Goal: Task Accomplishment & Management: Use online tool/utility

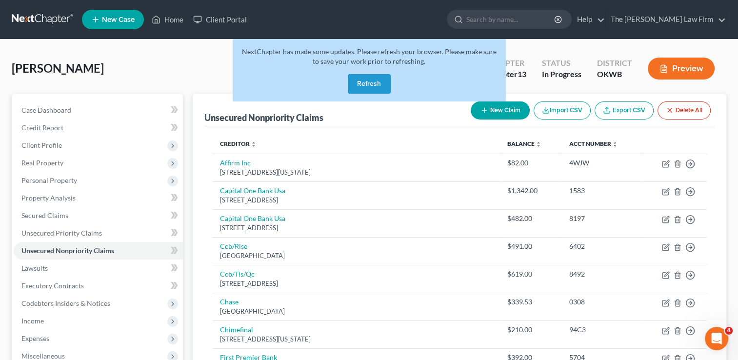
click at [45, 15] on link at bounding box center [43, 20] width 62 height 18
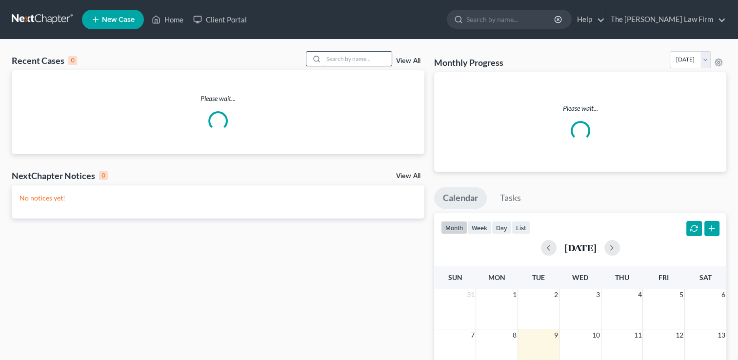
drag, startPoint x: 347, startPoint y: 59, endPoint x: 382, endPoint y: 52, distance: 35.8
click at [347, 58] on input "search" at bounding box center [357, 59] width 68 height 14
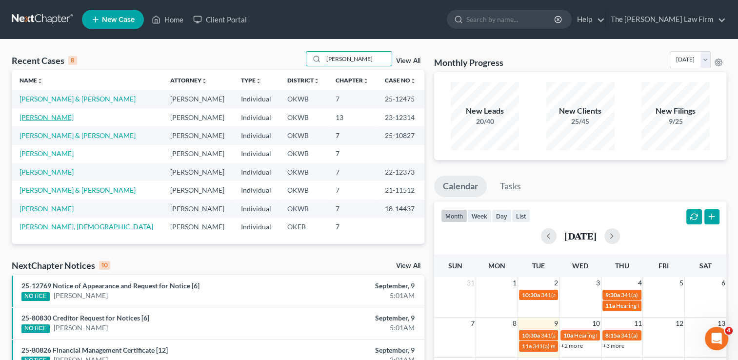
type input "[PERSON_NAME]"
click at [64, 116] on link "[PERSON_NAME]" at bounding box center [47, 117] width 54 height 8
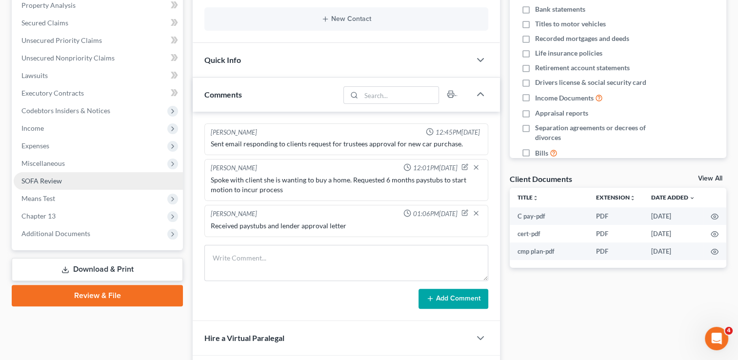
scroll to position [195, 0]
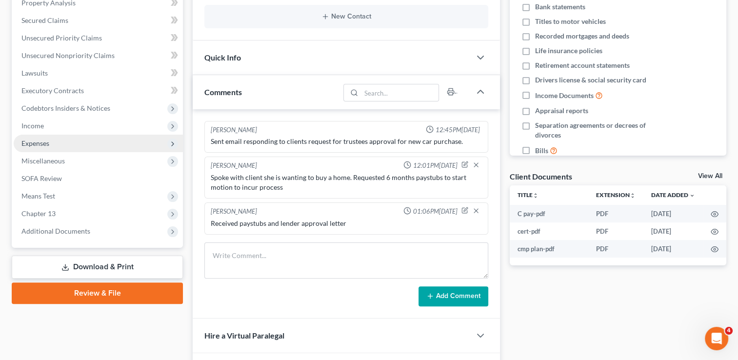
click at [44, 143] on span "Expenses" at bounding box center [35, 143] width 28 height 8
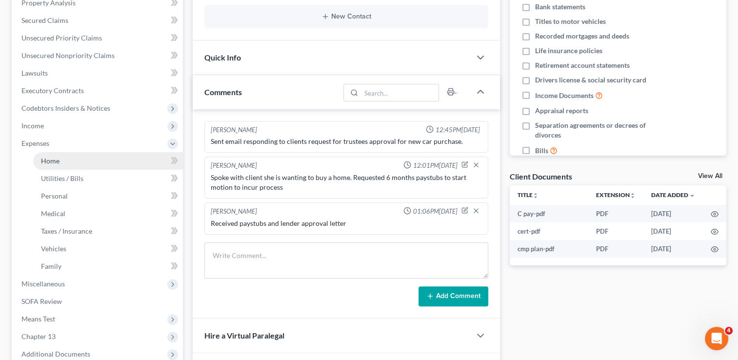
click at [57, 158] on span "Home" at bounding box center [50, 161] width 19 height 8
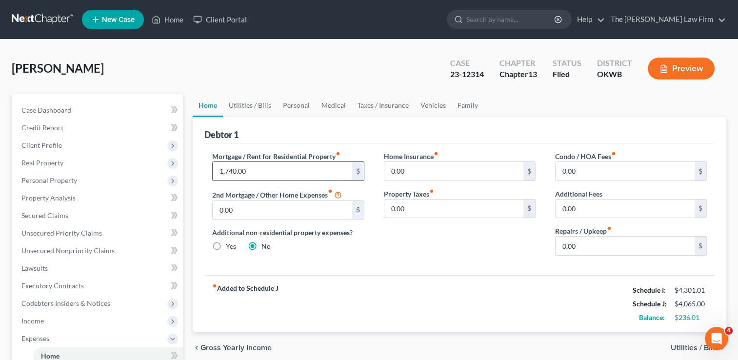
click at [274, 167] on input "1,740.00" at bounding box center [282, 171] width 139 height 19
type input "1,469.00"
click at [254, 104] on link "Utilities / Bills" at bounding box center [250, 105] width 54 height 23
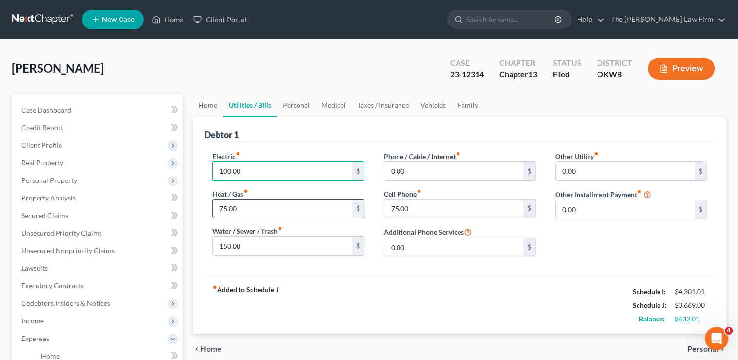
type input "100.00"
click at [252, 208] on input "75.00" at bounding box center [282, 208] width 139 height 19
type input "0.00"
click at [267, 245] on input "150.00" at bounding box center [282, 245] width 139 height 19
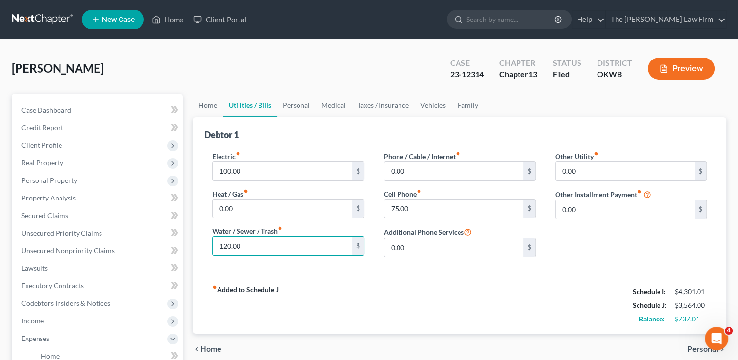
type input "120.00"
click at [365, 266] on div "Electric fiber_manual_record 100.00 $ Heat / Gas fiber_manual_record 0.00 $ Wat…" at bounding box center [459, 209] width 510 height 133
click at [419, 169] on input "0.00" at bounding box center [453, 171] width 139 height 19
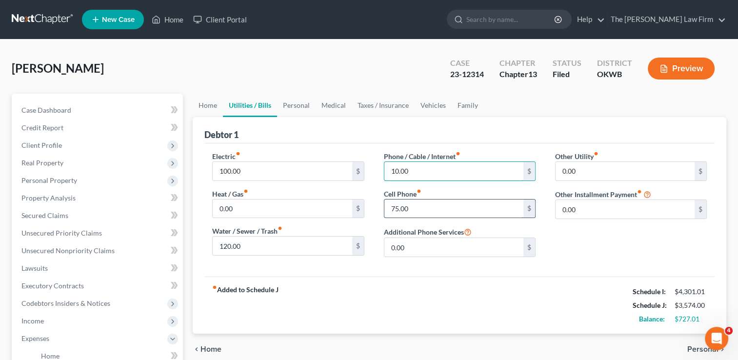
type input "10.00"
click at [421, 208] on input "75.00" at bounding box center [453, 208] width 139 height 19
type input "100.00"
click at [302, 106] on link "Personal" at bounding box center [296, 105] width 39 height 23
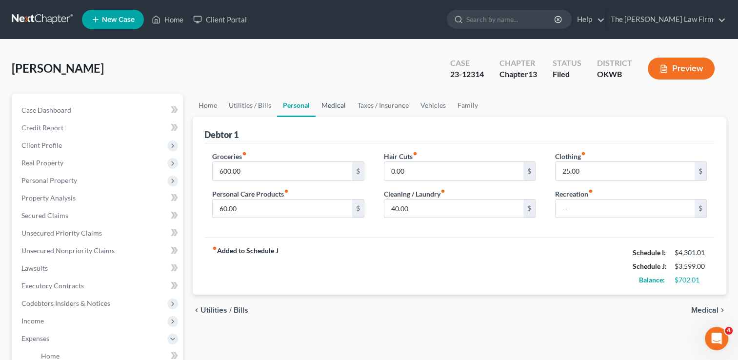
click at [341, 103] on link "Medical" at bounding box center [333, 105] width 36 height 23
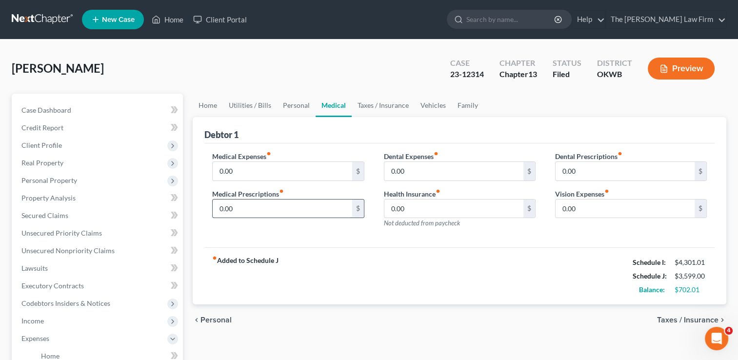
drag, startPoint x: 241, startPoint y: 205, endPoint x: 250, endPoint y: 212, distance: 10.8
click at [241, 205] on input "0.00" at bounding box center [282, 208] width 139 height 19
click at [374, 236] on div "Medical Expenses fiber_manual_record 0.00 $ Medical Prescriptions fiber_manual_…" at bounding box center [459, 195] width 510 height 104
click at [253, 210] on input "40.00" at bounding box center [282, 208] width 139 height 19
type input "20.00"
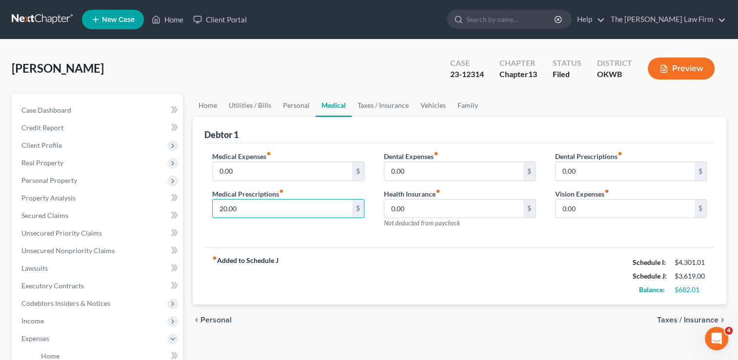
click at [302, 230] on div "Medical Expenses fiber_manual_record 0.00 $ Medical Prescriptions fiber_manual_…" at bounding box center [287, 193] width 171 height 85
click at [377, 106] on link "Taxes / Insurance" at bounding box center [383, 105] width 63 height 23
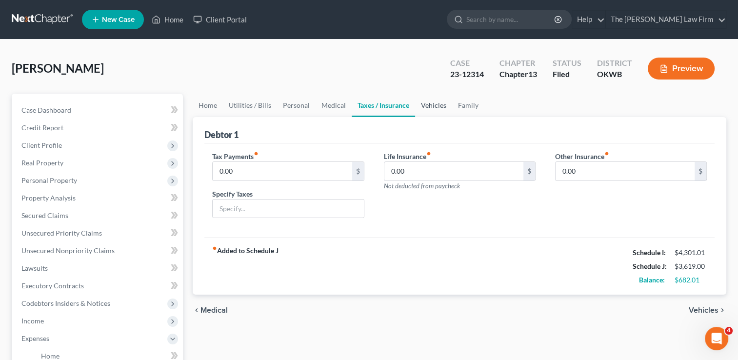
click at [433, 107] on link "Vehicles" at bounding box center [433, 105] width 37 height 23
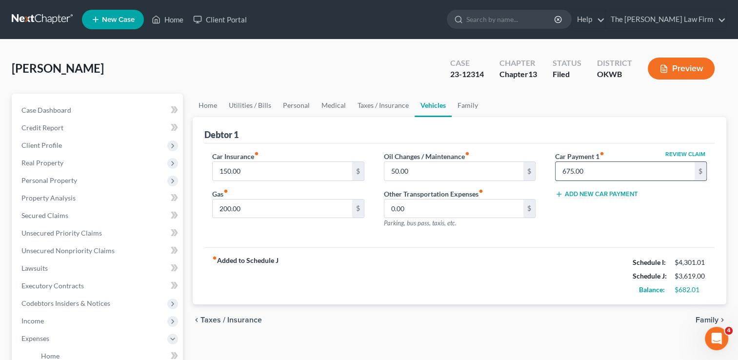
click at [596, 169] on input "675.00" at bounding box center [624, 171] width 139 height 19
type input "420.00"
click at [416, 170] on input "50.00" at bounding box center [453, 171] width 139 height 19
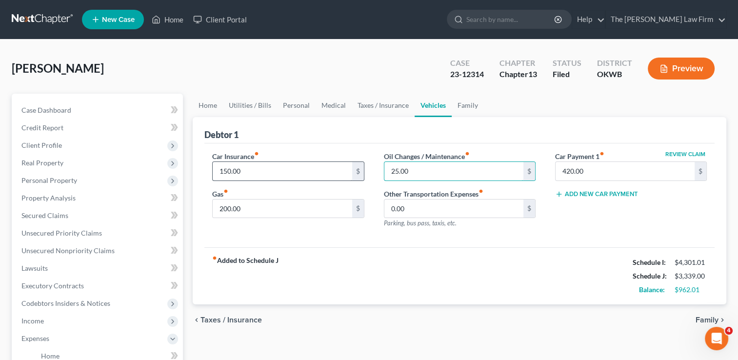
type input "25.00"
click at [257, 163] on input "150.00" at bounding box center [282, 171] width 139 height 19
click at [260, 210] on input "200.00" at bounding box center [282, 208] width 139 height 19
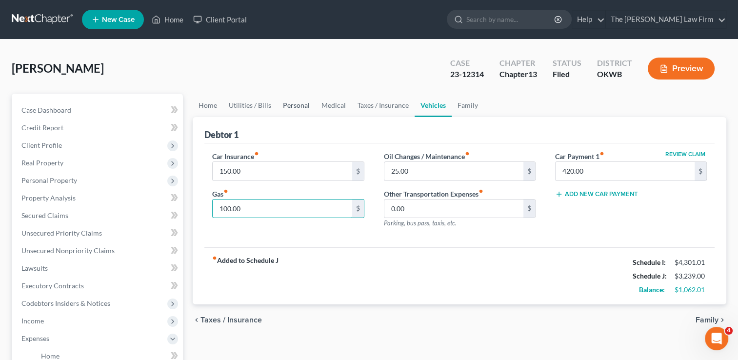
type input "100.00"
click at [303, 109] on link "Personal" at bounding box center [296, 105] width 39 height 23
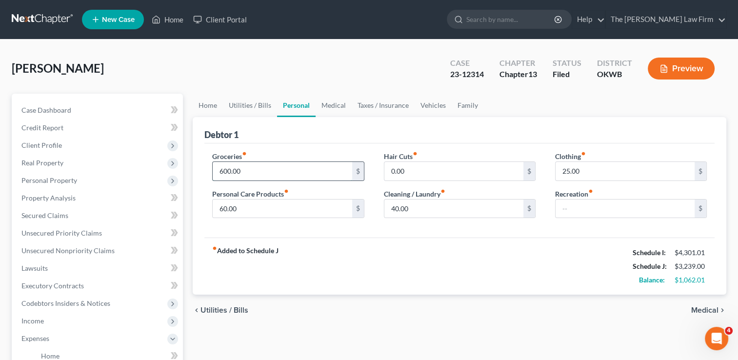
click at [247, 171] on input "600.00" at bounding box center [282, 171] width 139 height 19
type input "200.00"
click at [254, 212] on input "60.00" at bounding box center [282, 208] width 139 height 19
type input "40.00"
click at [422, 206] on input "40.00" at bounding box center [453, 208] width 139 height 19
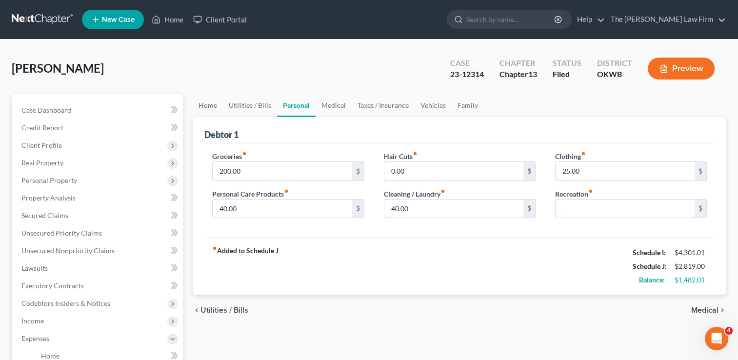
click at [426, 238] on div "fiber_manual_record Added to Schedule J Schedule I: $4,301.01 Schedule J: $2,81…" at bounding box center [459, 265] width 510 height 57
click at [463, 104] on link "Family" at bounding box center [468, 105] width 32 height 23
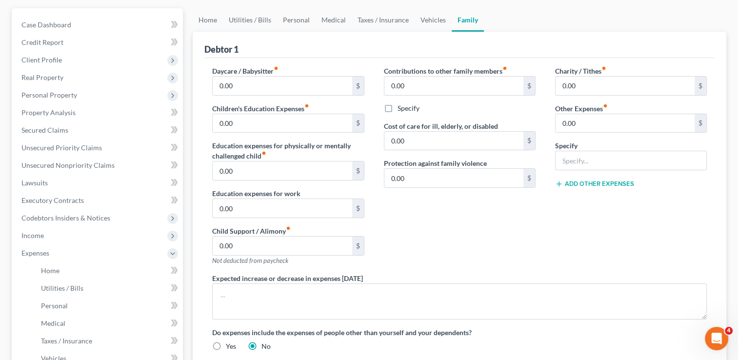
scroll to position [98, 0]
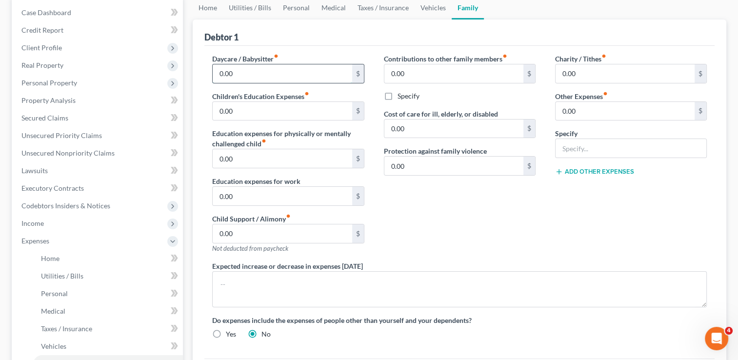
click at [263, 66] on input "0.00" at bounding box center [282, 73] width 139 height 19
type input "328.00"
click at [354, 37] on div "Debtor 1" at bounding box center [459, 33] width 510 height 26
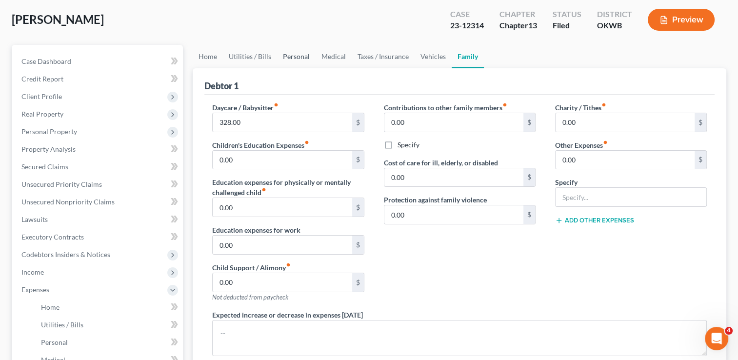
click at [289, 58] on link "Personal" at bounding box center [296, 56] width 39 height 23
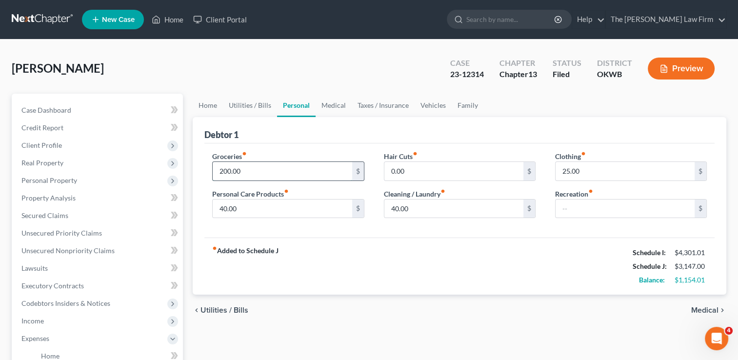
click at [251, 165] on input "200.00" at bounding box center [282, 171] width 139 height 19
type input "160.00"
click at [375, 129] on div "Debtor 1" at bounding box center [459, 130] width 510 height 26
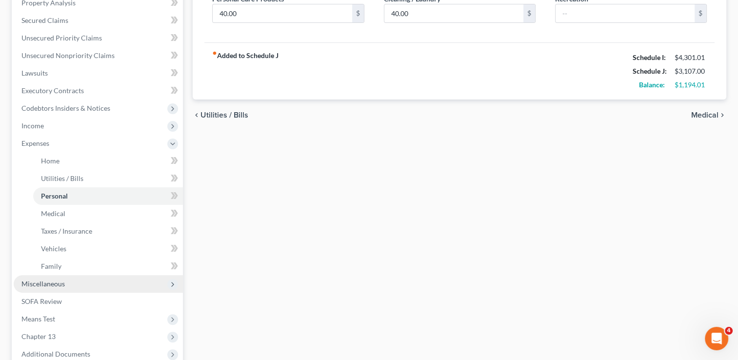
scroll to position [293, 0]
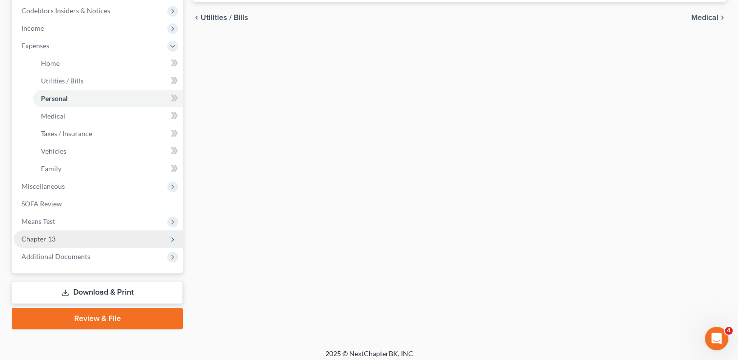
click at [64, 239] on span "Chapter 13" at bounding box center [98, 239] width 169 height 18
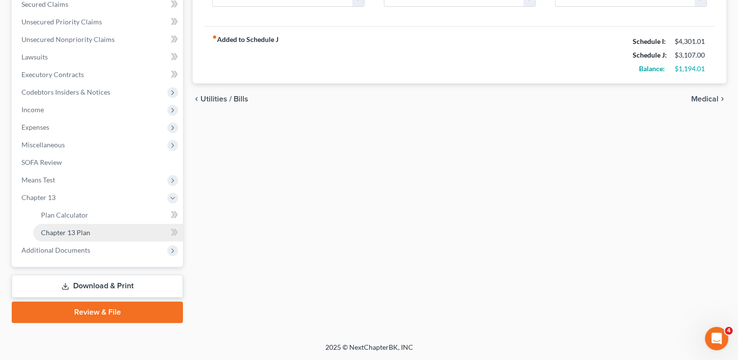
scroll to position [210, 0]
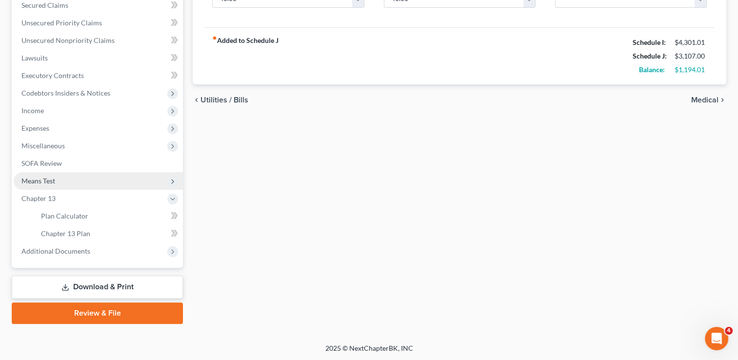
click at [49, 182] on span "Means Test" at bounding box center [38, 181] width 34 height 8
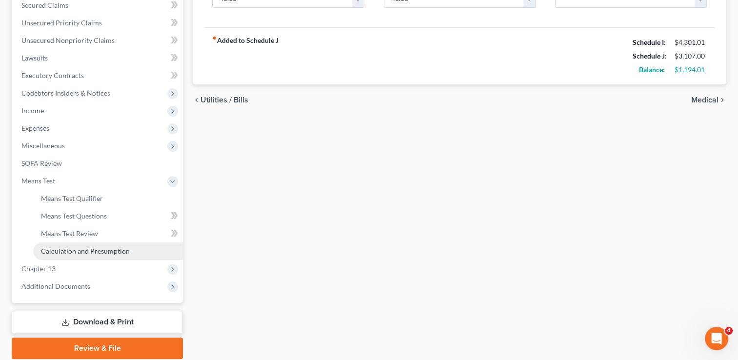
click at [80, 250] on span "Calculation and Presumption" at bounding box center [85, 251] width 89 height 8
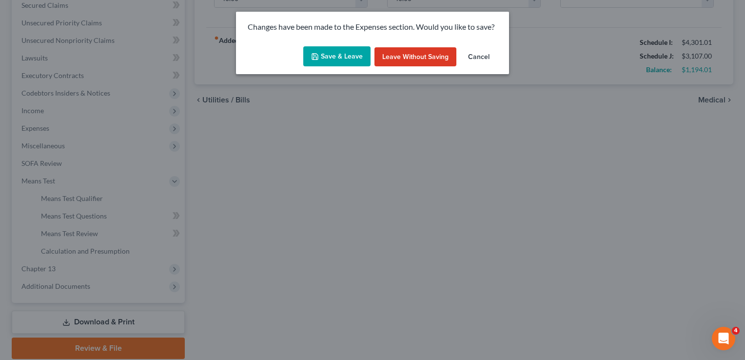
click at [321, 59] on button "Save & Leave" at bounding box center [336, 56] width 67 height 20
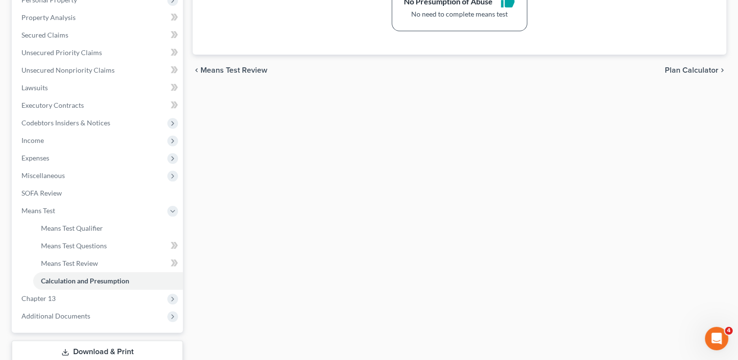
scroll to position [195, 0]
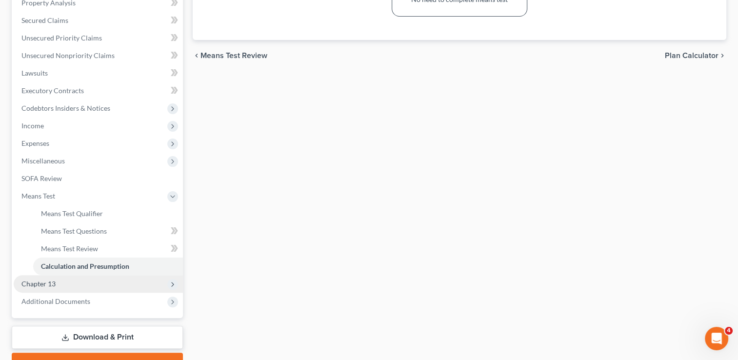
click at [81, 278] on span "Chapter 13" at bounding box center [98, 284] width 169 height 18
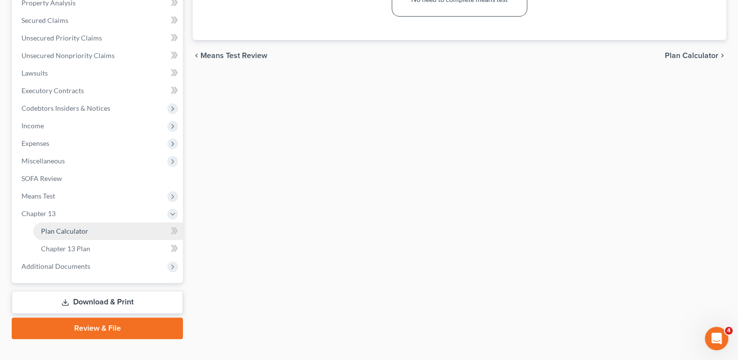
click at [88, 231] on link "Plan Calculator" at bounding box center [108, 231] width 150 height 18
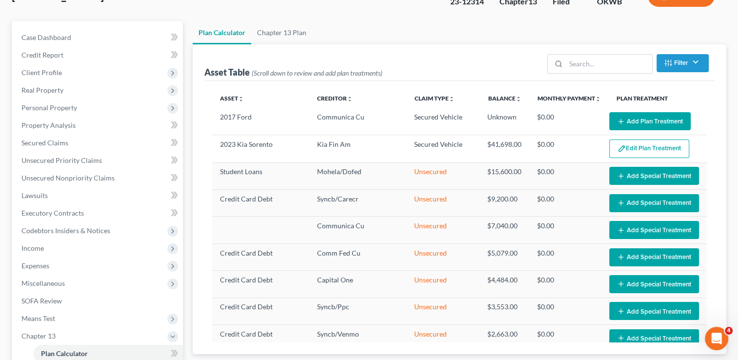
select select "35"
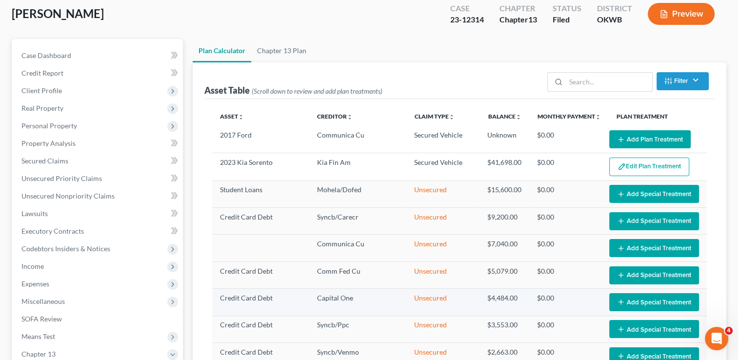
scroll to position [49, 0]
